Goal: Find specific page/section: Find specific page/section

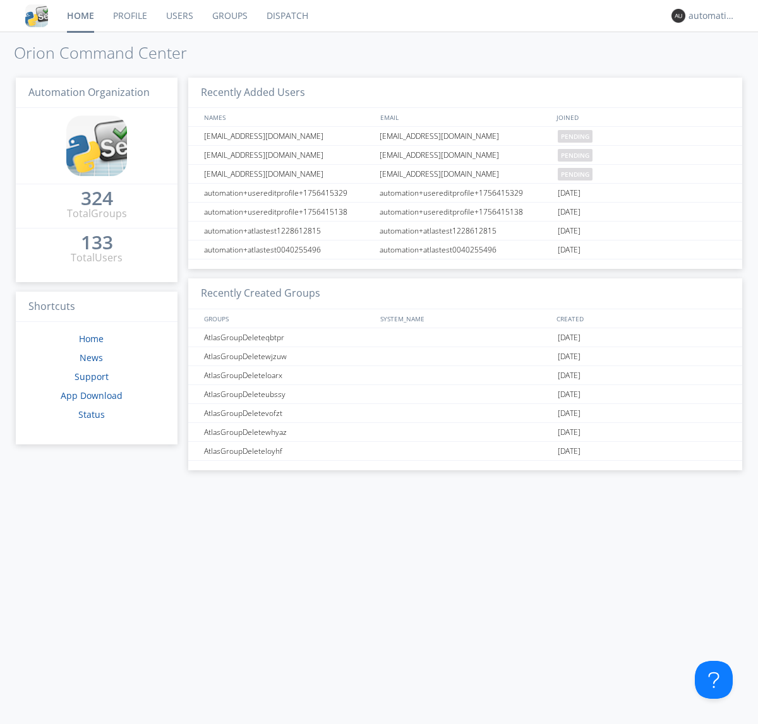
click at [286, 16] on link "Dispatch" at bounding box center [287, 16] width 61 height 32
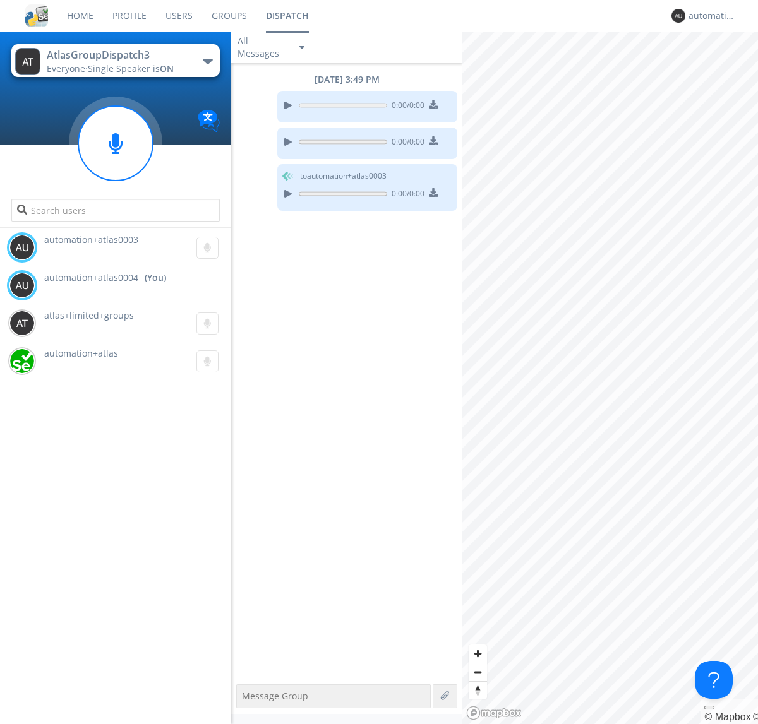
click at [207, 61] on div "button" at bounding box center [208, 61] width 10 height 5
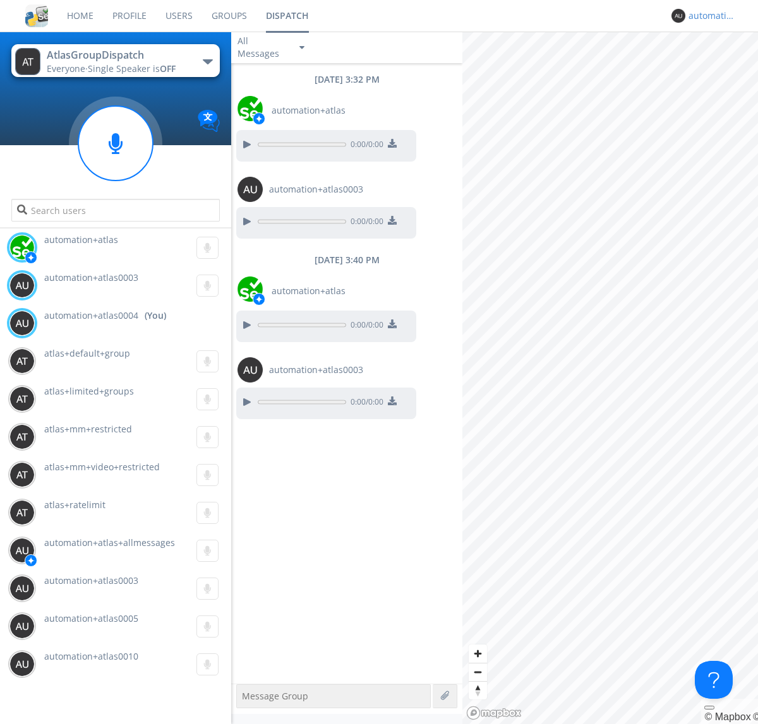
click at [708, 16] on div "automation+atlas0004" at bounding box center [711, 15] width 47 height 13
